Goal: Task Accomplishment & Management: Use online tool/utility

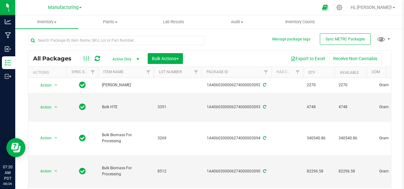
click at [98, 59] on icon at bounding box center [97, 58] width 5 height 6
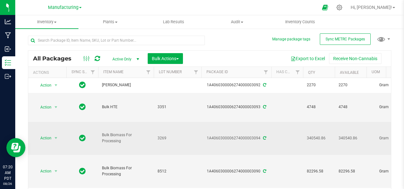
click at [116, 144] on td "Bulk Biomass For Processing" at bounding box center [126, 138] width 56 height 33
click at [133, 135] on span "Bulk Biomass For Processing" at bounding box center [126, 138] width 48 height 12
click at [116, 147] on td "Bulk Biomass For Processing" at bounding box center [126, 138] width 56 height 33
click at [51, 138] on span "Action" at bounding box center [43, 137] width 17 height 9
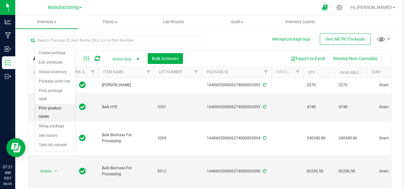
click at [65, 104] on li "Print product labels" at bounding box center [55, 112] width 40 height 17
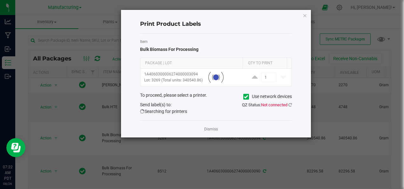
click at [275, 140] on ngb-modal-window "Print Product Labels Item Bulk Biomass For Processing Package | Lot Qty to Prin…" at bounding box center [204, 94] width 409 height 189
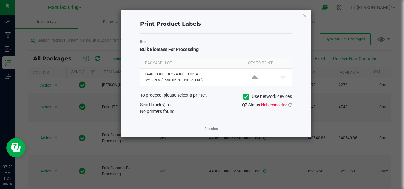
click at [332, 137] on ngb-modal-window "Print Product Labels Item Bulk Biomass For Processing Package | Lot Qty to Prin…" at bounding box center [204, 94] width 409 height 189
drag, startPoint x: 171, startPoint y: 108, endPoint x: 186, endPoint y: 105, distance: 15.3
click at [171, 108] on div "No printers found" at bounding box center [215, 111] width 161 height 7
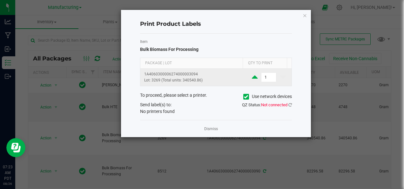
click at [252, 79] on icon at bounding box center [255, 77] width 6 height 8
click at [262, 78] on input "2" at bounding box center [269, 77] width 15 height 9
type input "70"
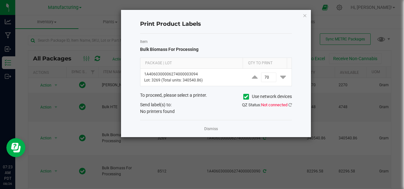
click at [246, 97] on icon at bounding box center [246, 97] width 4 height 0
click at [0, 0] on input "Use network devices" at bounding box center [0, 0] width 0 height 0
click at [291, 103] on icon at bounding box center [290, 105] width 3 height 4
click at [210, 126] on link "Dismiss" at bounding box center [211, 128] width 14 height 5
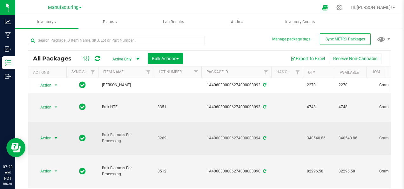
click at [54, 138] on span "select" at bounding box center [55, 137] width 5 height 5
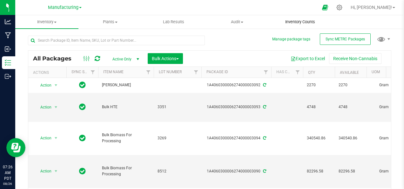
click at [306, 19] on span "Inventory Counts" at bounding box center [300, 22] width 47 height 6
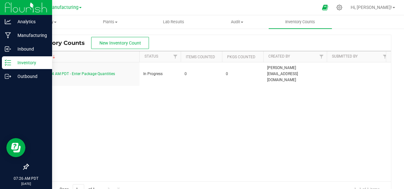
click at [5, 8] on img at bounding box center [26, 7] width 43 height 15
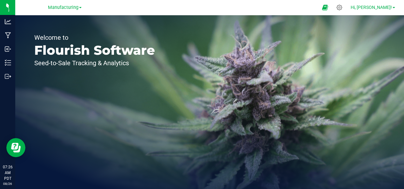
click at [391, 9] on span "Hi, [PERSON_NAME]!" at bounding box center [371, 7] width 41 height 5
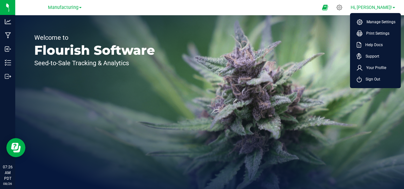
click at [391, 9] on span "Hi, [PERSON_NAME]!" at bounding box center [371, 7] width 41 height 5
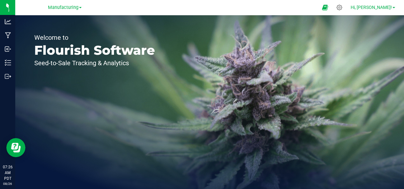
click at [391, 9] on span "Hi, [PERSON_NAME]!" at bounding box center [371, 7] width 41 height 5
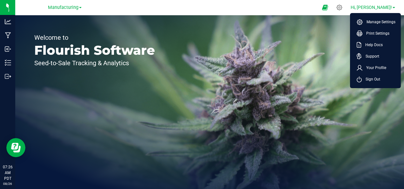
click at [391, 9] on span "Hi, [PERSON_NAME]!" at bounding box center [371, 7] width 41 height 5
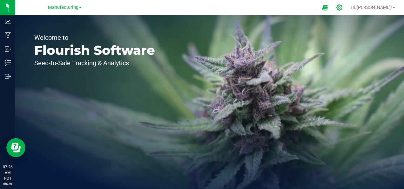
click at [343, 7] on icon at bounding box center [339, 7] width 7 height 7
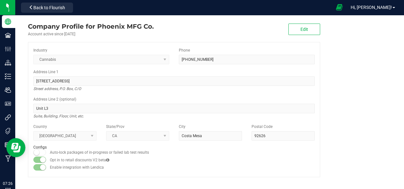
click at [343, 7] on icon at bounding box center [339, 7] width 7 height 7
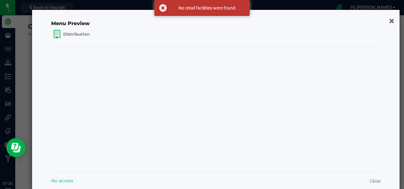
click at [387, 20] on button "button" at bounding box center [391, 21] width 9 height 10
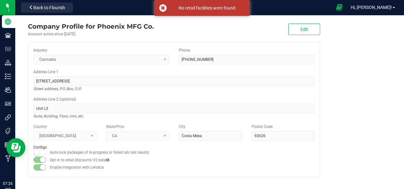
click at [343, 9] on icon at bounding box center [339, 7] width 7 height 7
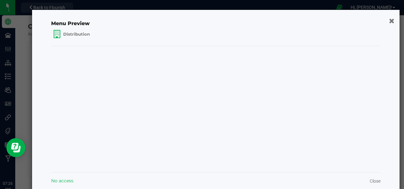
click at [389, 20] on icon "button" at bounding box center [391, 20] width 5 height 7
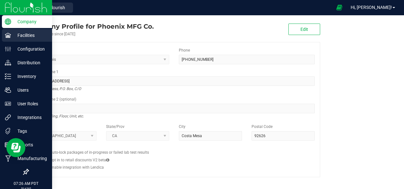
click at [8, 32] on icon at bounding box center [8, 35] width 6 height 6
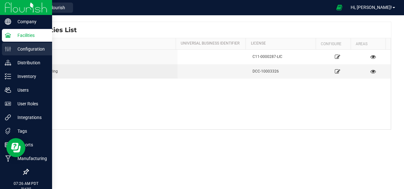
click at [8, 50] on ellipse at bounding box center [7, 49] width 1 height 1
click at [22, 51] on p "Configuration" at bounding box center [30, 49] width 38 height 8
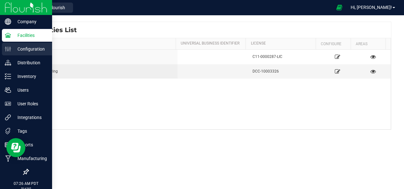
click at [22, 51] on p "Configuration" at bounding box center [30, 49] width 38 height 8
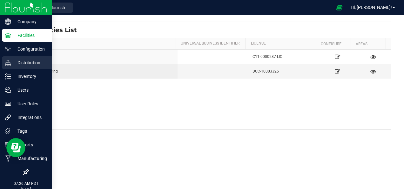
click at [28, 66] on p "Distribution" at bounding box center [30, 63] width 38 height 8
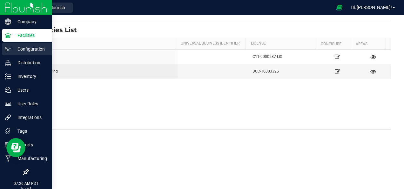
click at [9, 49] on icon at bounding box center [8, 49] width 6 height 6
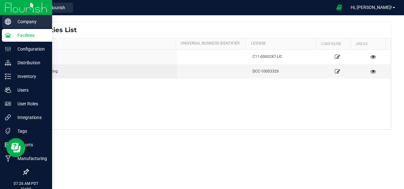
click at [33, 21] on p "Company" at bounding box center [30, 22] width 38 height 8
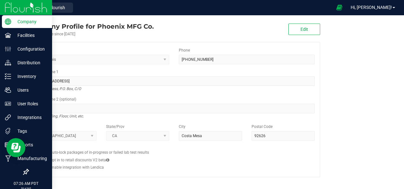
click at [5, 4] on img at bounding box center [26, 7] width 43 height 15
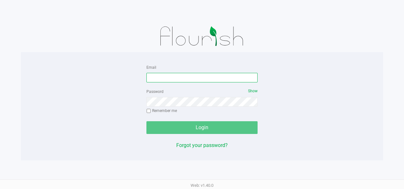
click at [167, 76] on input "Email" at bounding box center [202, 78] width 111 height 10
type input "david@phoenixmfgco.com"
click at [181, 128] on div "Login" at bounding box center [202, 127] width 111 height 13
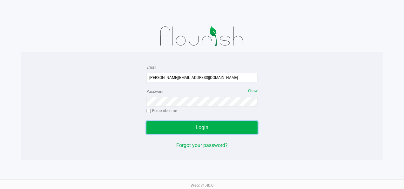
click at [181, 128] on button "Login" at bounding box center [202, 127] width 111 height 13
click at [307, 120] on div "Email david@phoenixmfgco.com Password Show Remember me Login Forgot your passwo…" at bounding box center [202, 106] width 362 height 86
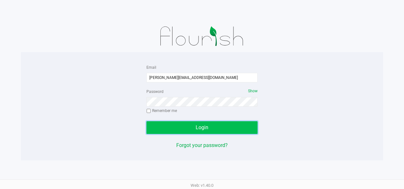
click at [240, 125] on button "Login" at bounding box center [202, 127] width 111 height 13
